Goal: Task Accomplishment & Management: Manage account settings

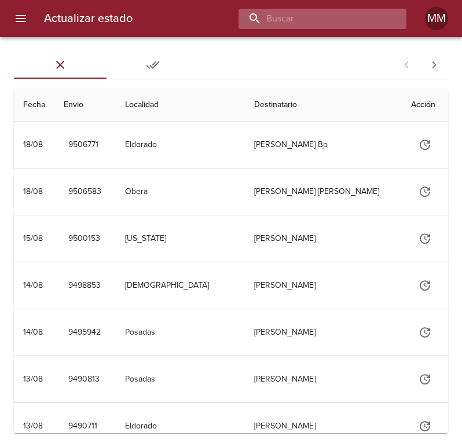
click at [328, 24] on input "buscar" at bounding box center [312, 19] width 148 height 20
type input "260996"
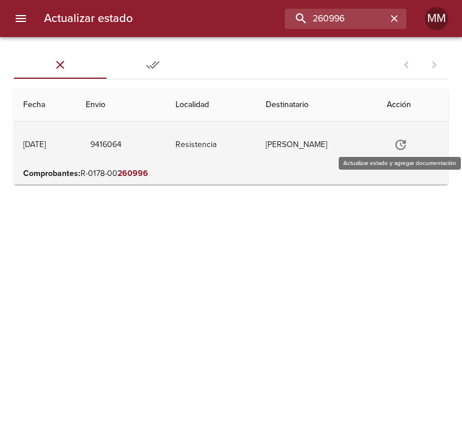
click at [401, 143] on icon "Tabla de envíos del cliente" at bounding box center [400, 145] width 14 height 14
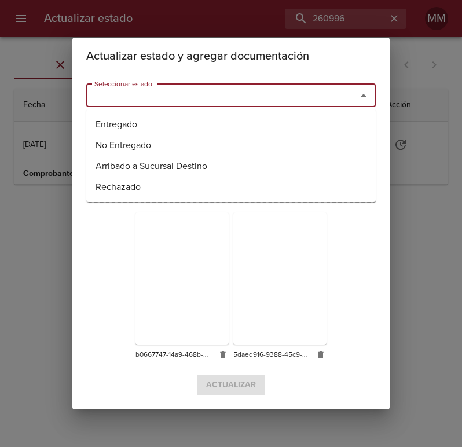
click at [156, 94] on input "Seleccionar estado" at bounding box center [214, 95] width 248 height 16
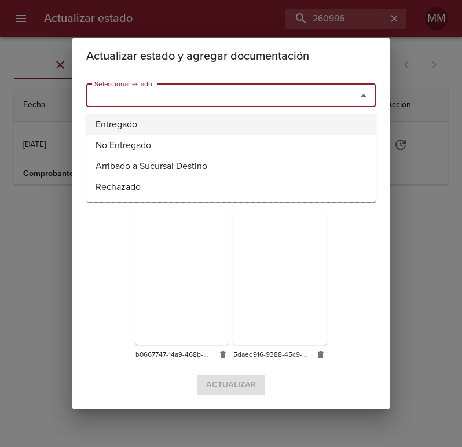
click at [125, 121] on div "Arrastrá los archivos o hace click aquí (Solamente .jpg, .jpeg o .png)" at bounding box center [230, 158] width 289 height 89
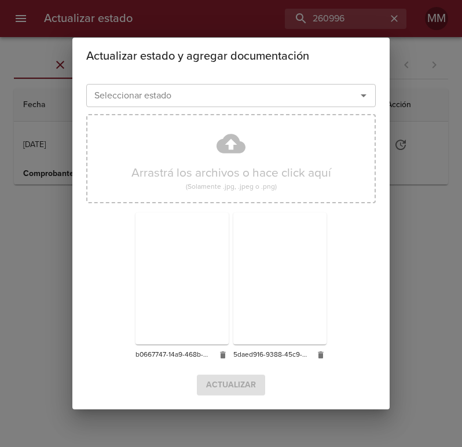
click at [370, 99] on button "Abrir" at bounding box center [363, 95] width 16 height 16
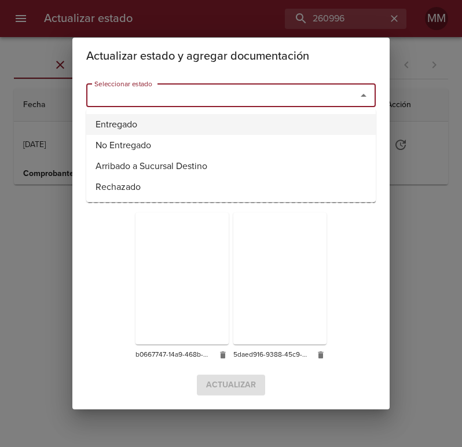
click at [302, 128] on li "Entregado" at bounding box center [230, 124] width 289 height 21
type input "Entregado"
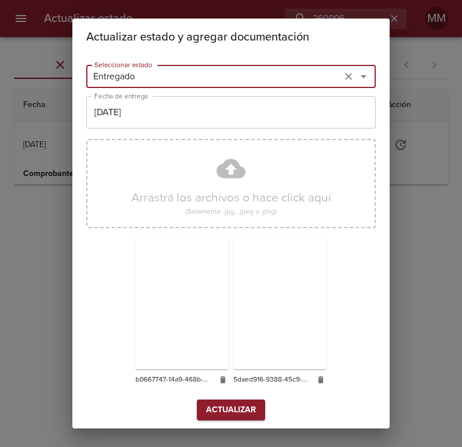
click at [246, 407] on span "Actualizar" at bounding box center [231, 410] width 50 height 14
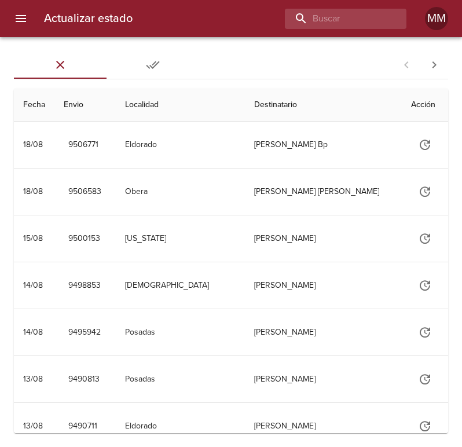
click at [319, 43] on div "Sin Entregar Entregadas 1 - 25 de 62 Fecha Envio Localidad Destinatario Acción …" at bounding box center [231, 242] width 462 height 410
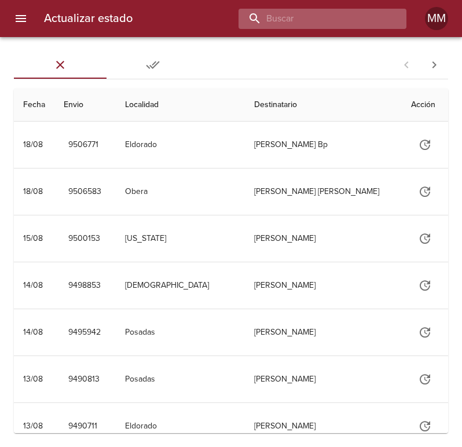
click at [329, 27] on input "buscar" at bounding box center [312, 19] width 148 height 20
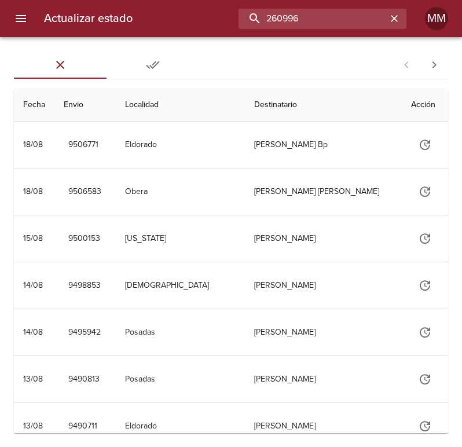
type input "260996"
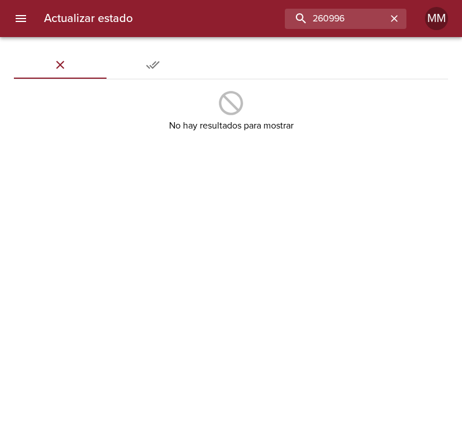
click at [139, 63] on span "Entregadas" at bounding box center [152, 65] width 79 height 14
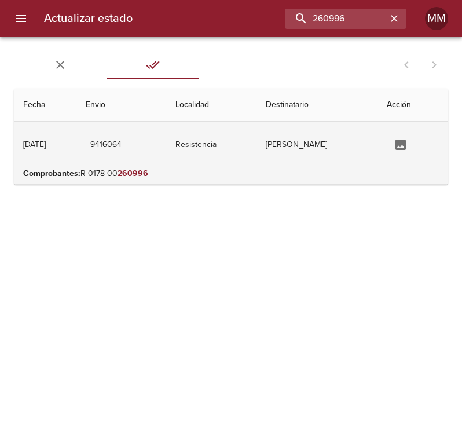
click at [388, 143] on td "Tabla de envíos del cliente" at bounding box center [412, 144] width 71 height 46
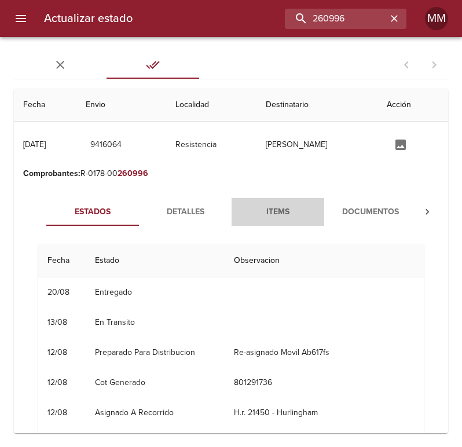
click at [274, 217] on span "Items" at bounding box center [277, 212] width 79 height 14
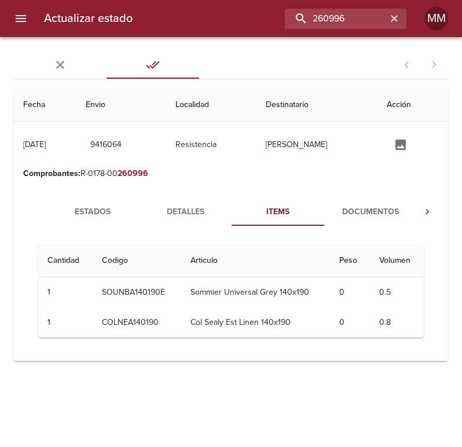
click at [357, 212] on span "Documentos" at bounding box center [370, 212] width 79 height 14
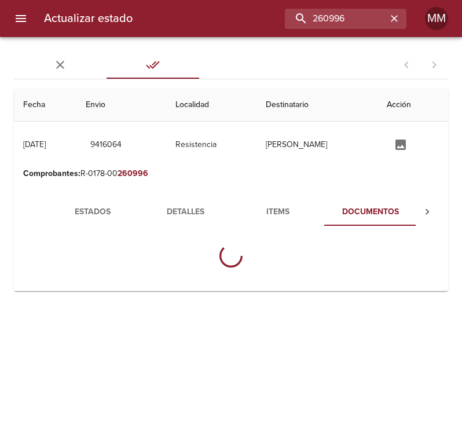
scroll to position [0, 1]
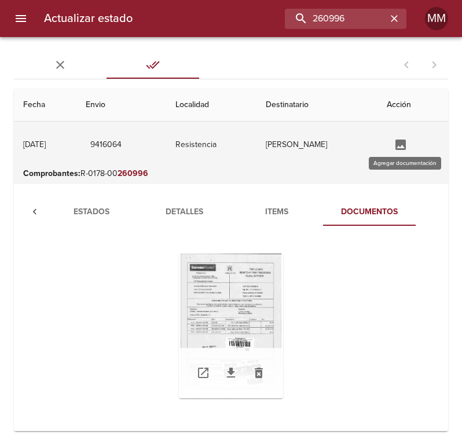
click at [406, 140] on icon "Tabla de envíos del cliente" at bounding box center [400, 144] width 10 height 10
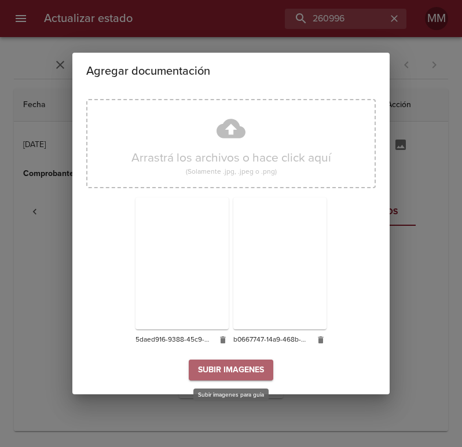
click at [250, 371] on span "Subir imagenes" at bounding box center [231, 370] width 66 height 14
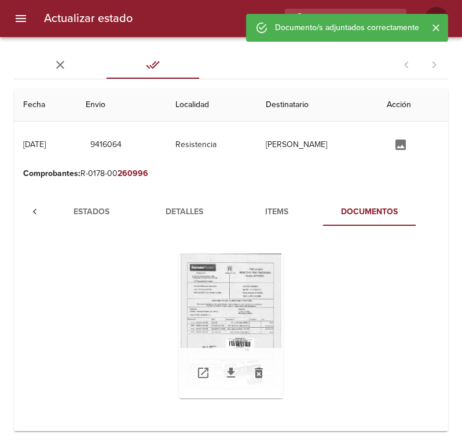
click at [64, 64] on icon "Tabs Envios" at bounding box center [60, 65] width 14 height 14
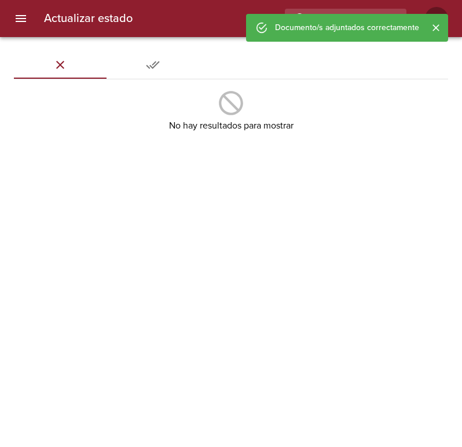
click at [434, 22] on icon "Cerrar" at bounding box center [436, 28] width 12 height 12
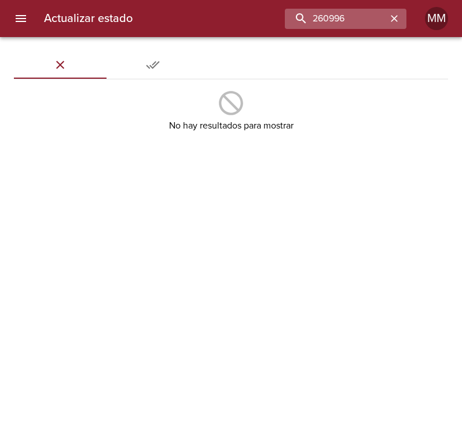
click at [401, 19] on button "button" at bounding box center [393, 18] width 15 height 15
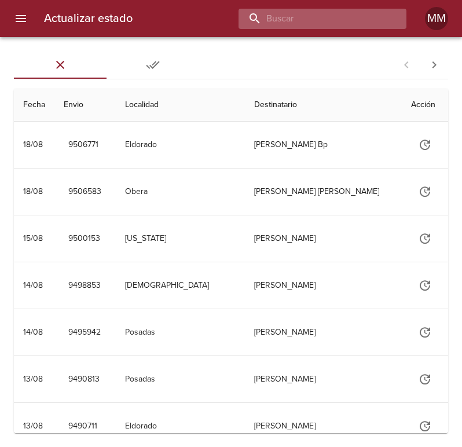
click at [368, 9] on input "buscar" at bounding box center [312, 19] width 148 height 20
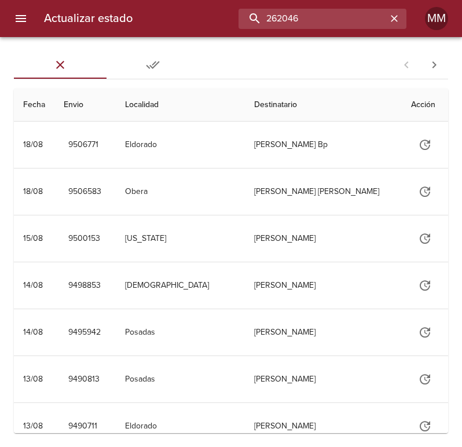
type input "262046"
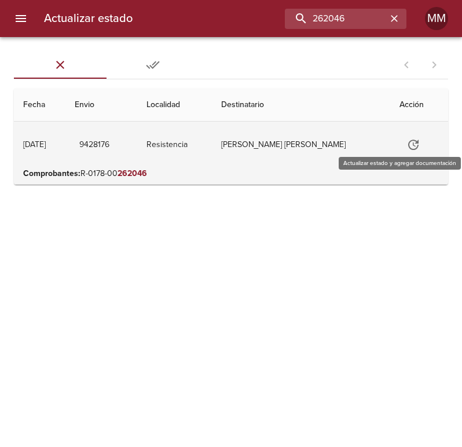
click at [414, 142] on button "Tabla de envíos del cliente" at bounding box center [413, 145] width 28 height 28
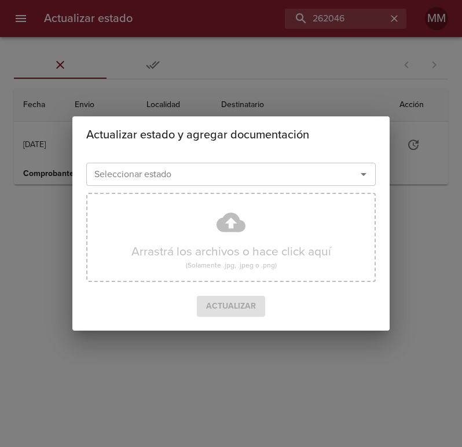
click at [279, 176] on input "Seleccionar estado" at bounding box center [214, 174] width 248 height 16
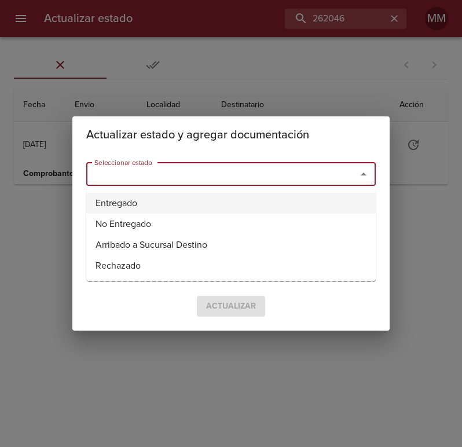
click at [215, 209] on li "Entregado" at bounding box center [230, 203] width 289 height 21
type input "Entregado"
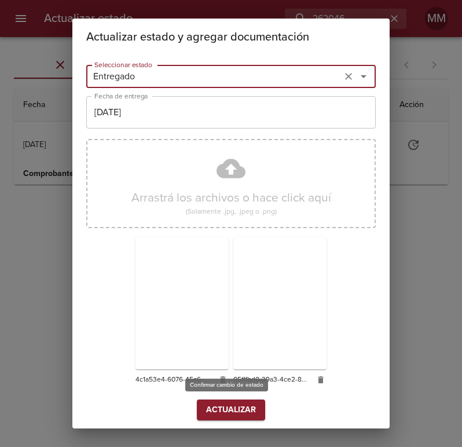
click at [216, 411] on span "Actualizar" at bounding box center [231, 410] width 50 height 14
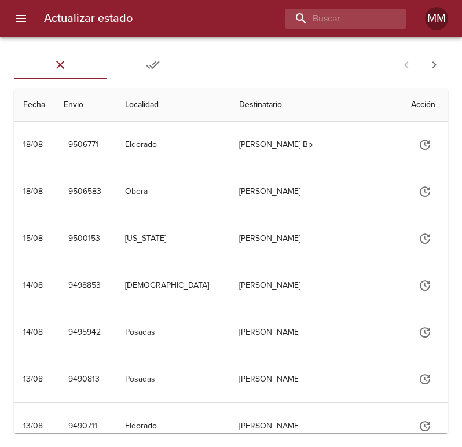
click at [150, 70] on icon "Tabs Envios" at bounding box center [153, 65] width 14 height 14
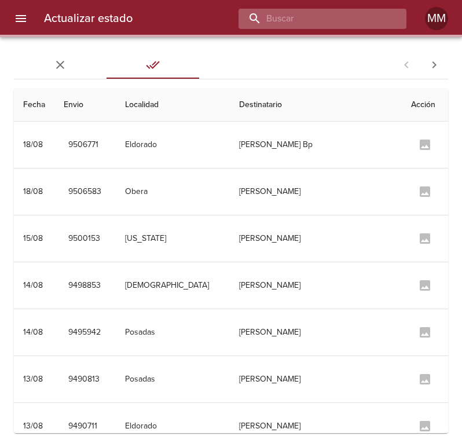
click at [305, 13] on input "buscar" at bounding box center [312, 19] width 148 height 20
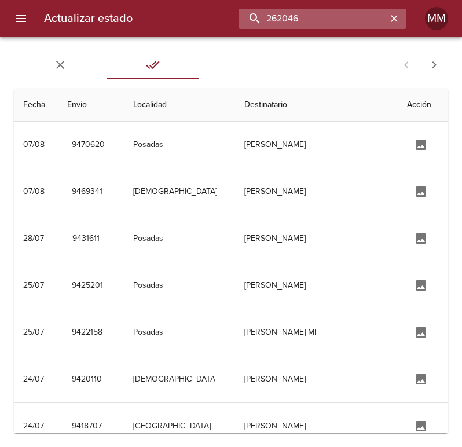
type input "262046"
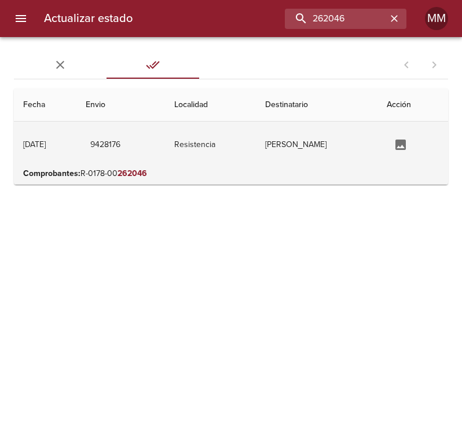
click at [307, 146] on td "Natalia Cataneo Ml" at bounding box center [316, 144] width 121 height 46
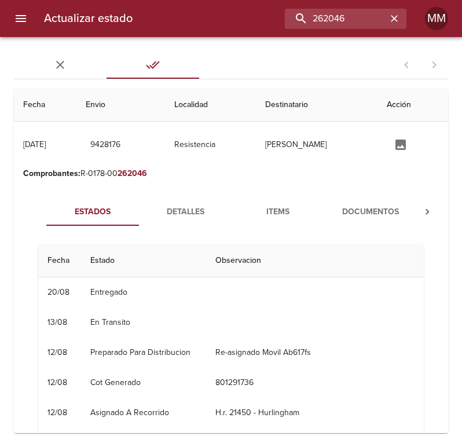
click at [348, 216] on span "Documentos" at bounding box center [370, 212] width 79 height 14
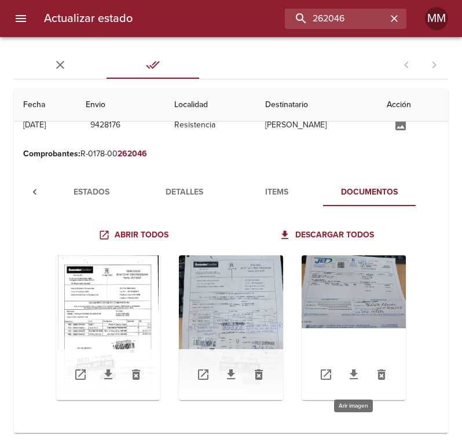
scroll to position [28, 0]
click at [54, 63] on icon "Tabs Envios" at bounding box center [60, 65] width 14 height 14
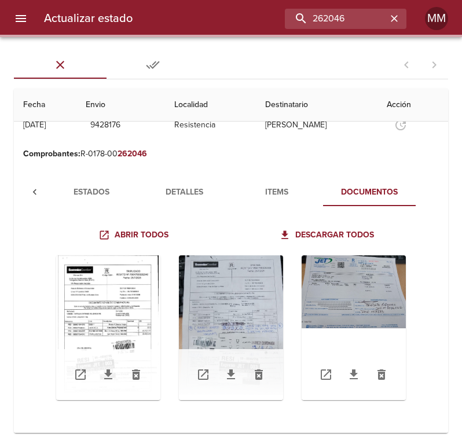
scroll to position [0, 0]
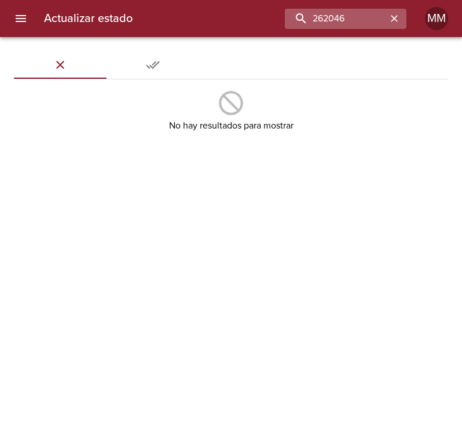
click at [391, 21] on icon "button" at bounding box center [393, 18] width 7 height 7
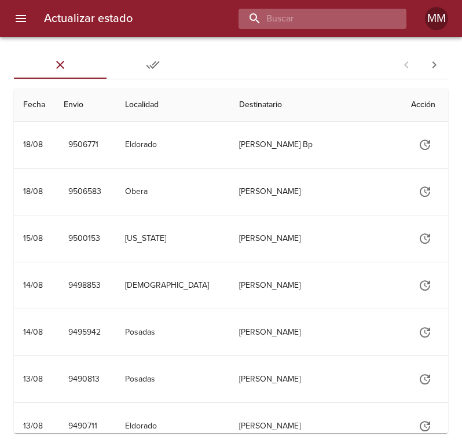
click at [332, 25] on input "buscar" at bounding box center [312, 19] width 148 height 20
type input "264281"
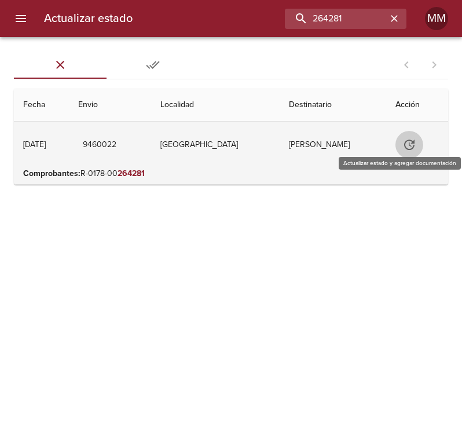
click at [411, 143] on icon "Tabla de envíos del cliente" at bounding box center [409, 145] width 14 height 14
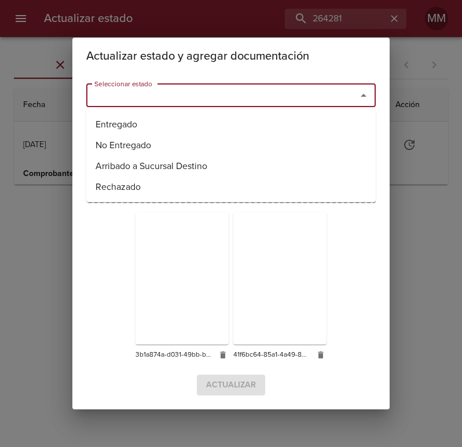
click at [189, 90] on input "Seleccionar estado" at bounding box center [214, 95] width 248 height 16
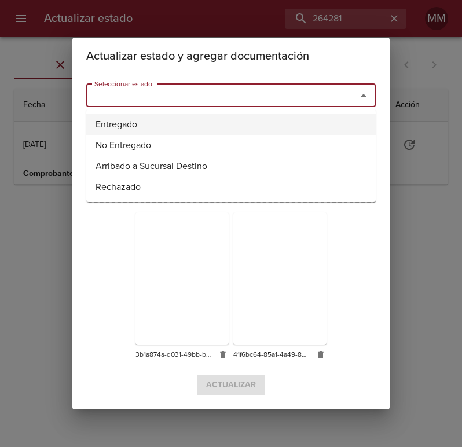
click at [173, 124] on li "Entregado" at bounding box center [230, 124] width 289 height 21
type input "Entregado"
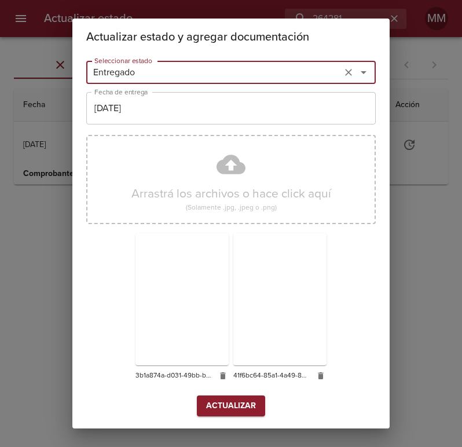
scroll to position [6, 0]
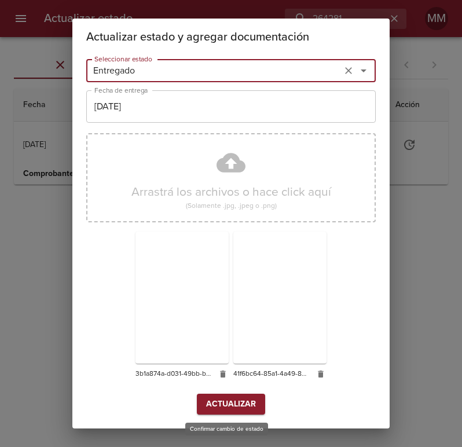
click at [208, 401] on span "Actualizar" at bounding box center [231, 404] width 50 height 14
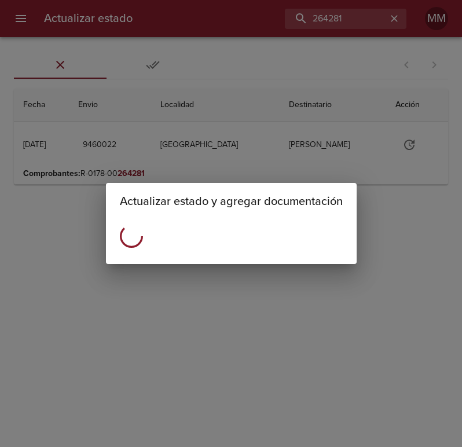
scroll to position [0, 0]
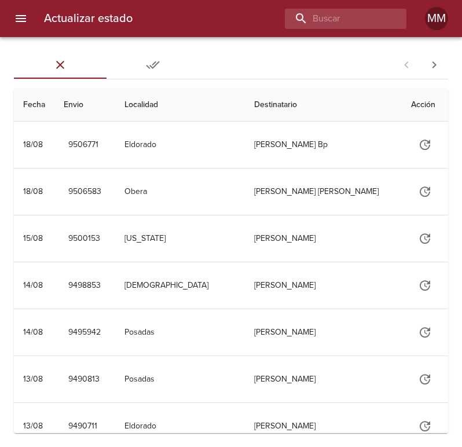
click at [156, 73] on button "Entregadas" at bounding box center [152, 65] width 93 height 28
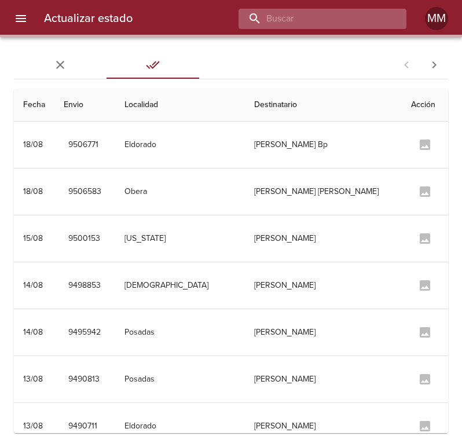
click at [327, 20] on input "buscar" at bounding box center [312, 19] width 148 height 20
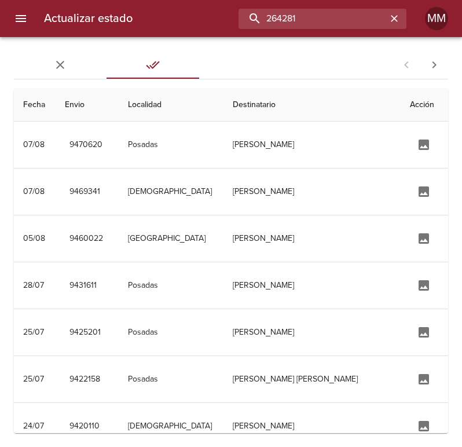
type input "264281"
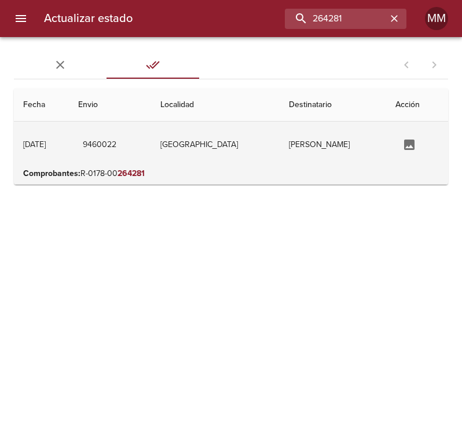
click at [303, 136] on td "[PERSON_NAME]" at bounding box center [332, 144] width 106 height 46
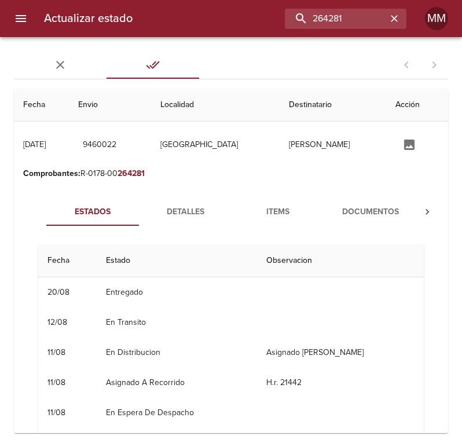
click at [373, 205] on span "Documentos" at bounding box center [370, 212] width 79 height 14
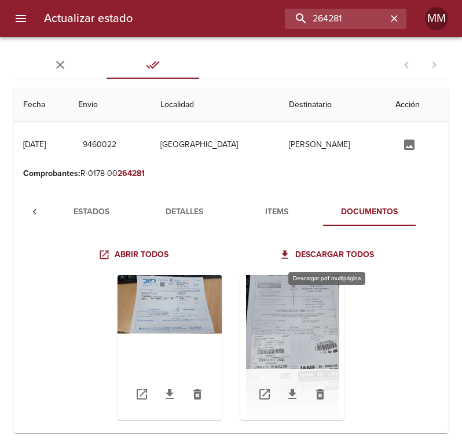
scroll to position [28, 0]
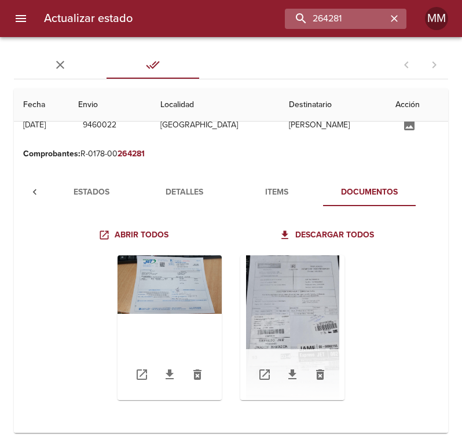
click at [390, 17] on icon "button" at bounding box center [394, 19] width 12 height 12
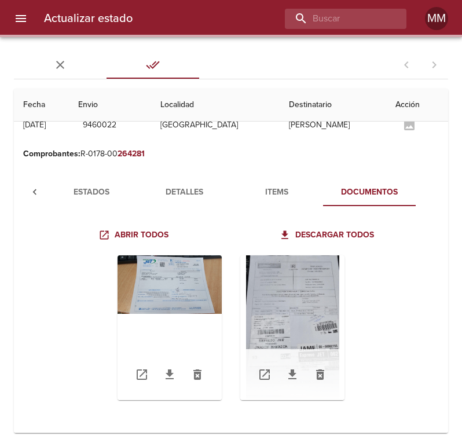
click at [67, 64] on icon "Tabs Envios" at bounding box center [60, 65] width 14 height 14
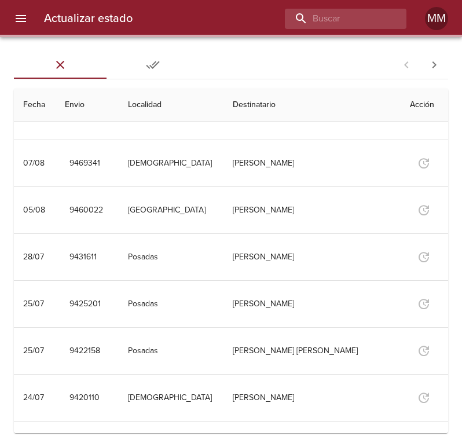
scroll to position [0, 0]
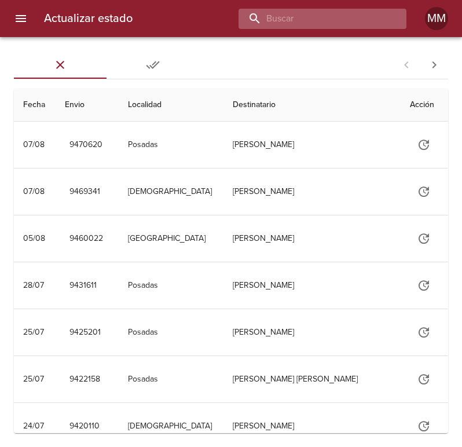
click at [337, 9] on input "buscar" at bounding box center [312, 19] width 148 height 20
type input "265345"
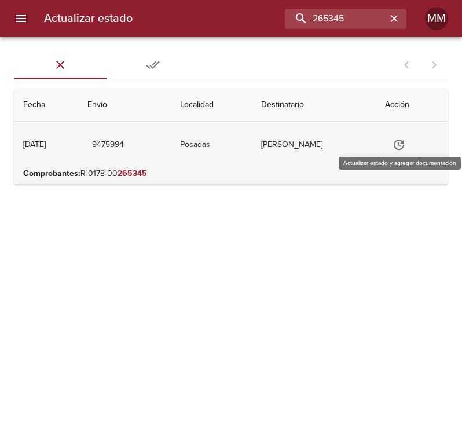
click at [406, 143] on icon "Tabla de envíos del cliente" at bounding box center [399, 145] width 14 height 14
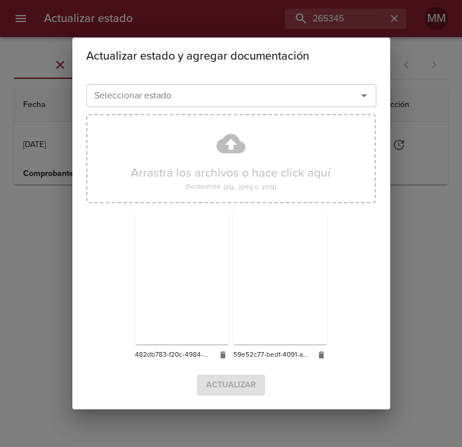
click at [126, 91] on input "Seleccionar estado" at bounding box center [214, 95] width 249 height 16
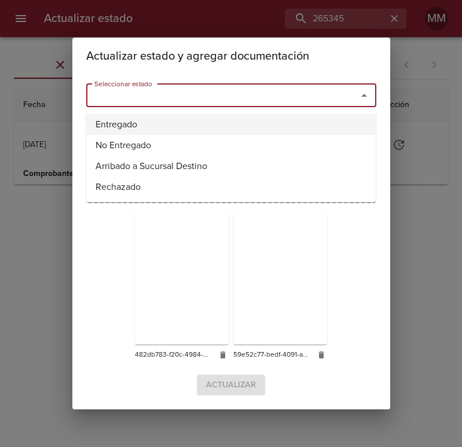
click at [128, 121] on li "Entregado" at bounding box center [230, 124] width 289 height 21
type input "Entregado"
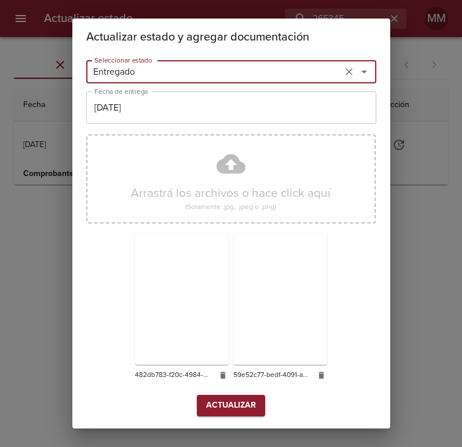
scroll to position [6, 0]
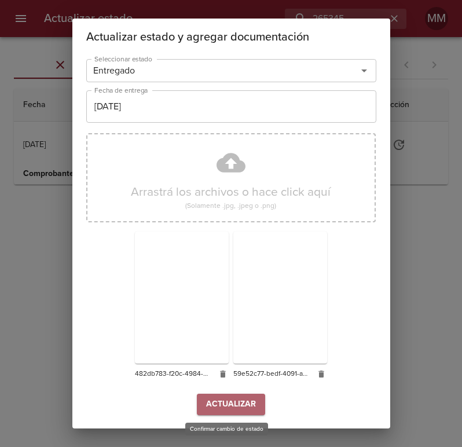
click at [235, 401] on span "Actualizar" at bounding box center [231, 404] width 50 height 14
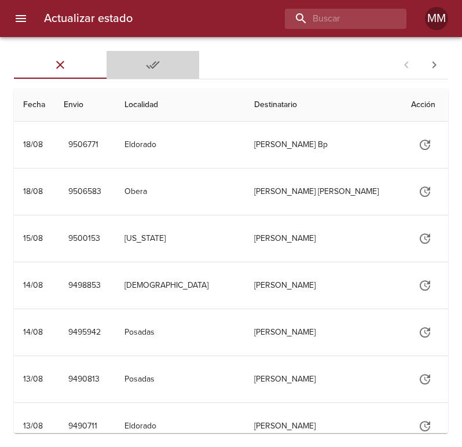
click at [168, 62] on span "Entregadas" at bounding box center [152, 65] width 79 height 14
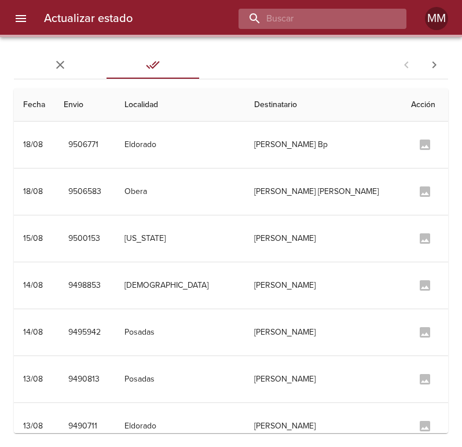
click at [354, 28] on input "buscar" at bounding box center [312, 19] width 148 height 20
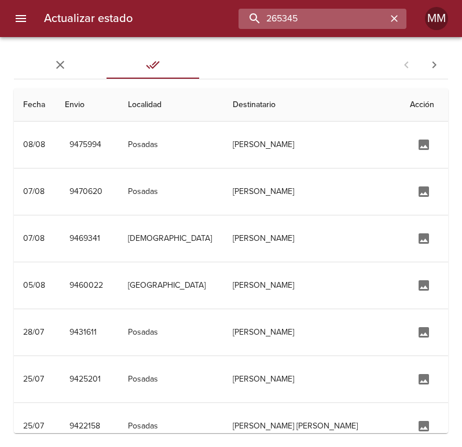
type input "265345"
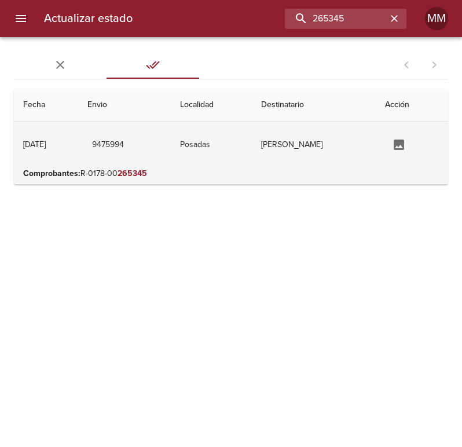
click at [340, 155] on td "[PERSON_NAME]" at bounding box center [314, 144] width 124 height 46
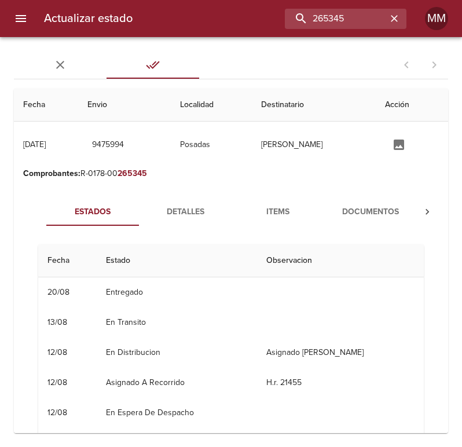
click at [353, 216] on span "Documentos" at bounding box center [370, 212] width 79 height 14
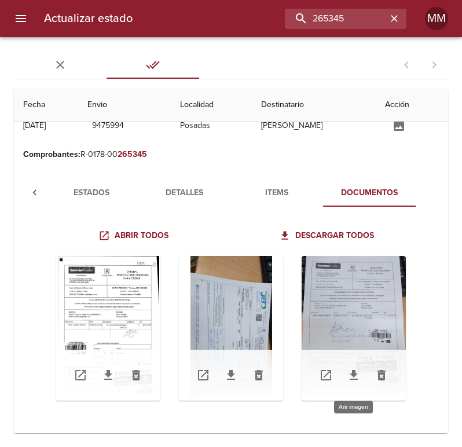
scroll to position [28, 0]
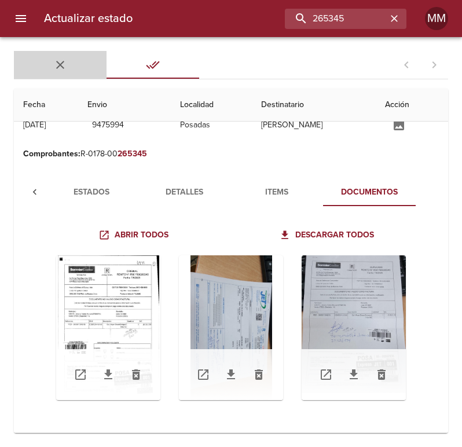
click at [67, 59] on span "Sin Entregar" at bounding box center [60, 65] width 79 height 14
